Goal: Find specific page/section

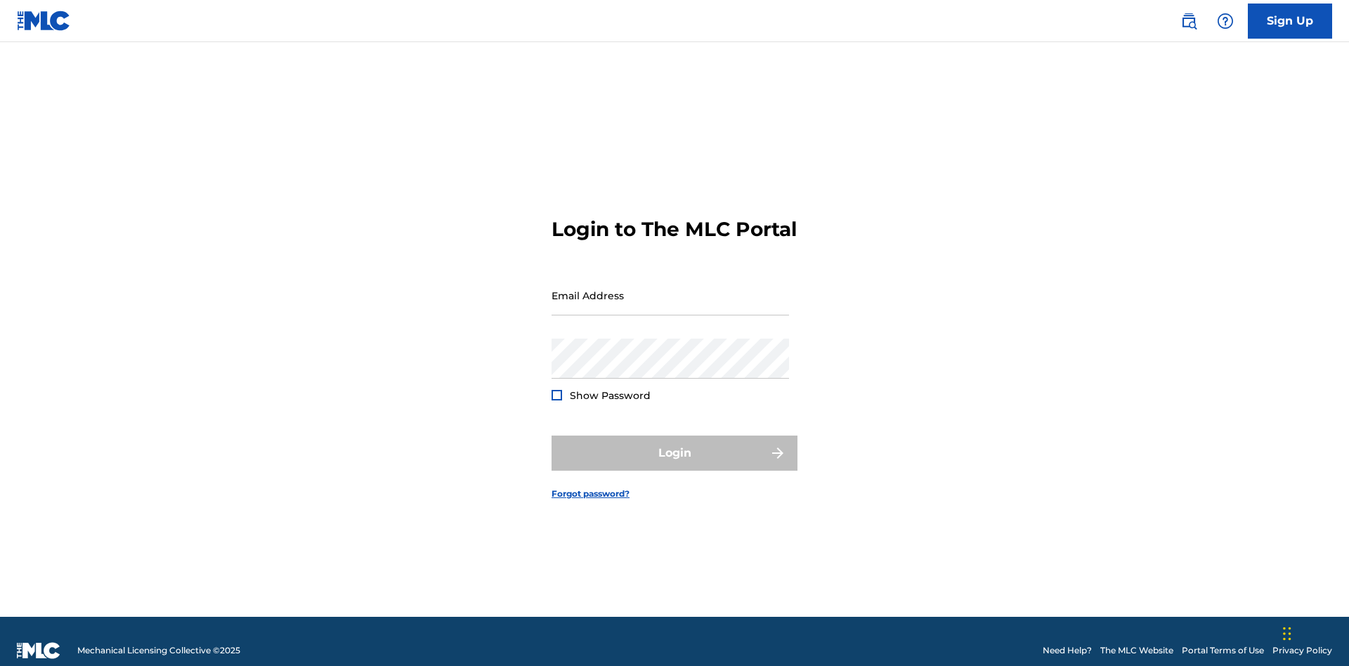
scroll to position [18, 0]
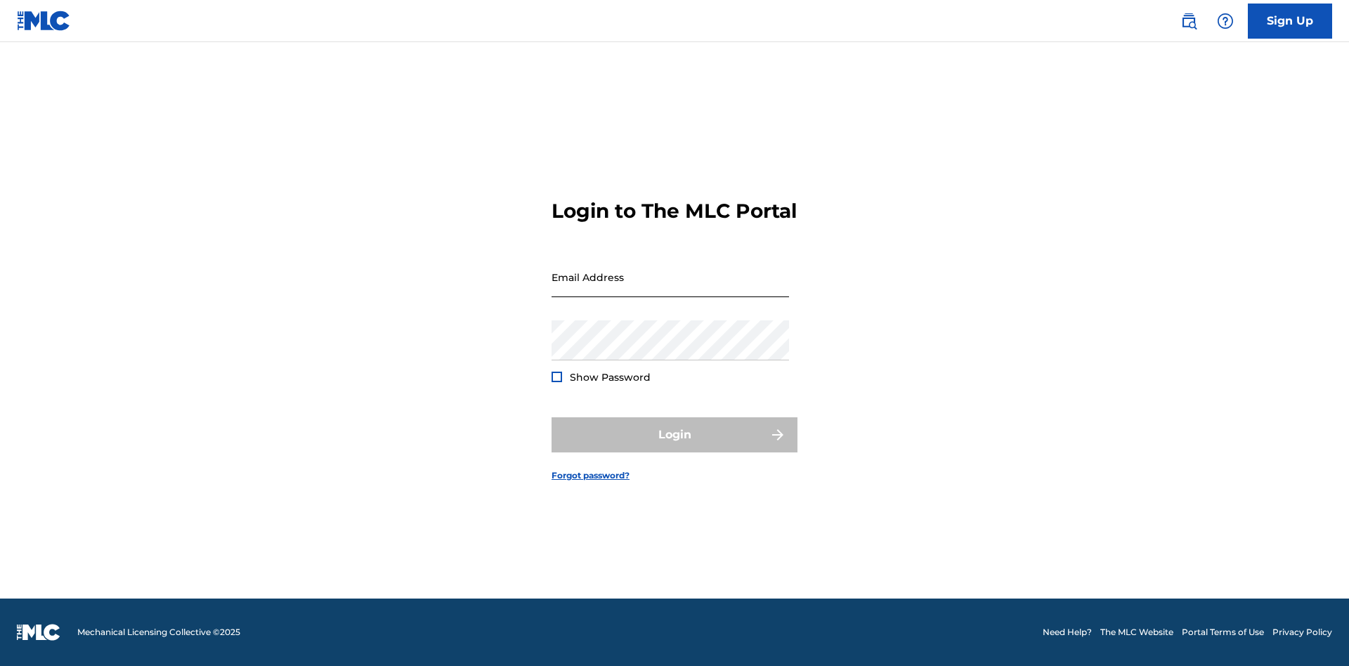
click at [670, 289] on input "Email Address" at bounding box center [671, 277] width 238 height 40
type input "[PERSON_NAME][EMAIL_ADDRESS][PERSON_NAME][DOMAIN_NAME]"
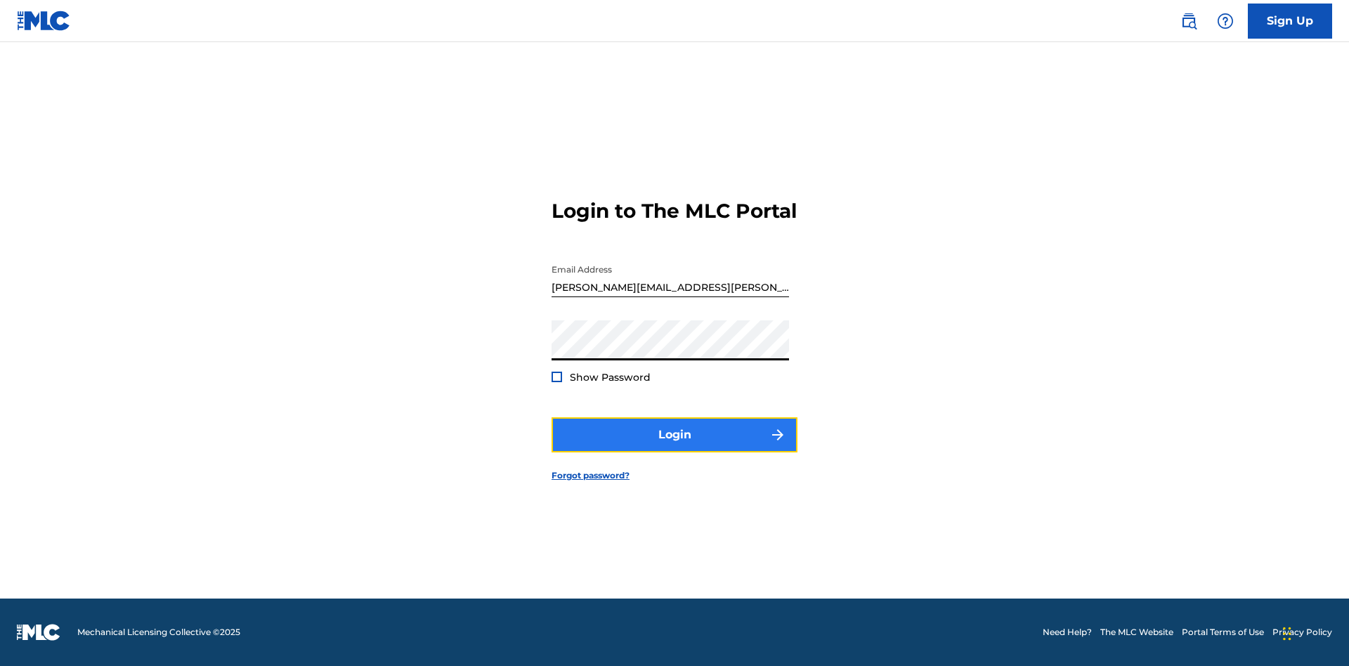
click at [675, 447] on button "Login" at bounding box center [675, 434] width 246 height 35
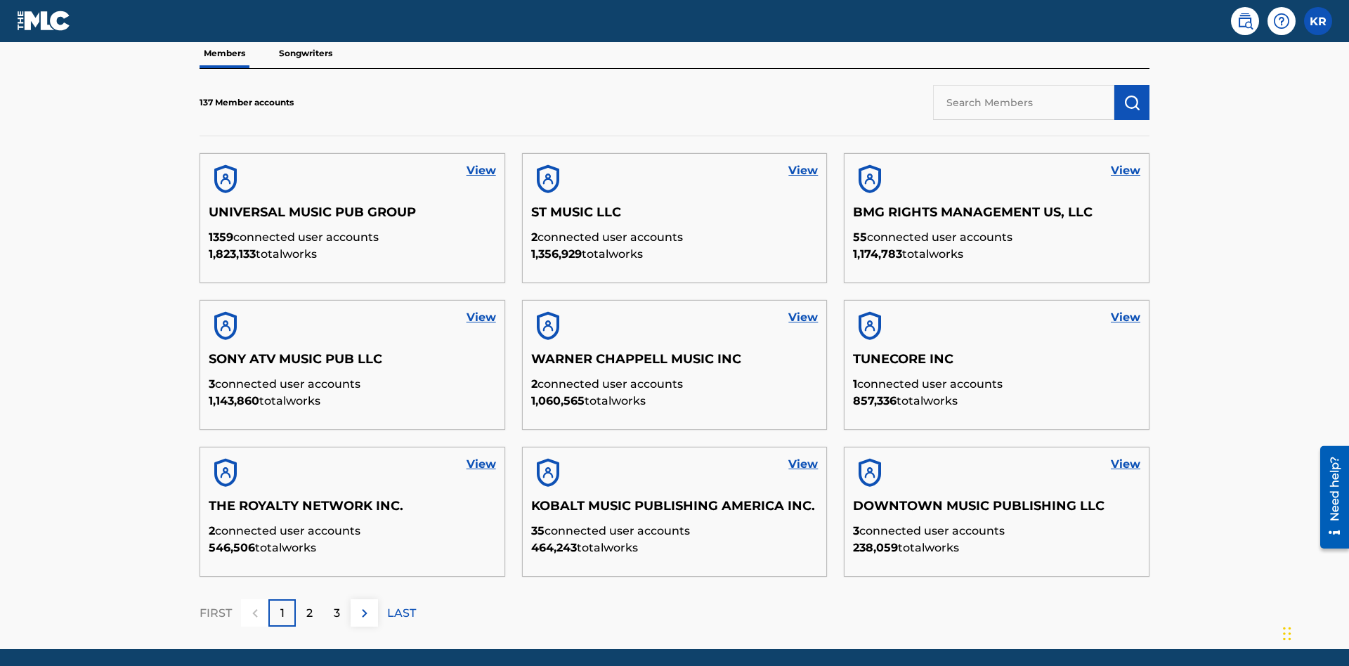
click at [1024, 102] on input "text" at bounding box center [1023, 102] width 181 height 35
type input "QUEEN PUBLISHA"
click at [1132, 94] on img "submit" at bounding box center [1132, 102] width 17 height 17
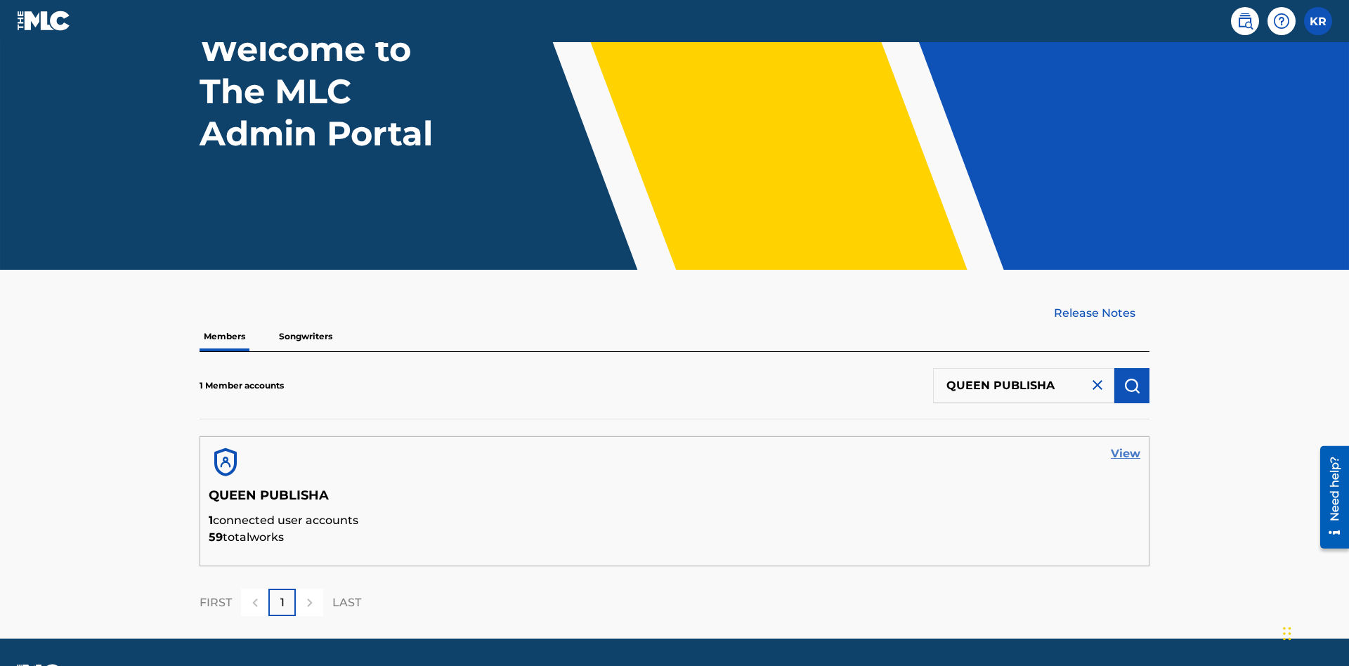
click at [1126, 446] on link "View" at bounding box center [1126, 454] width 30 height 17
